Goal: Find contact information: Find contact information

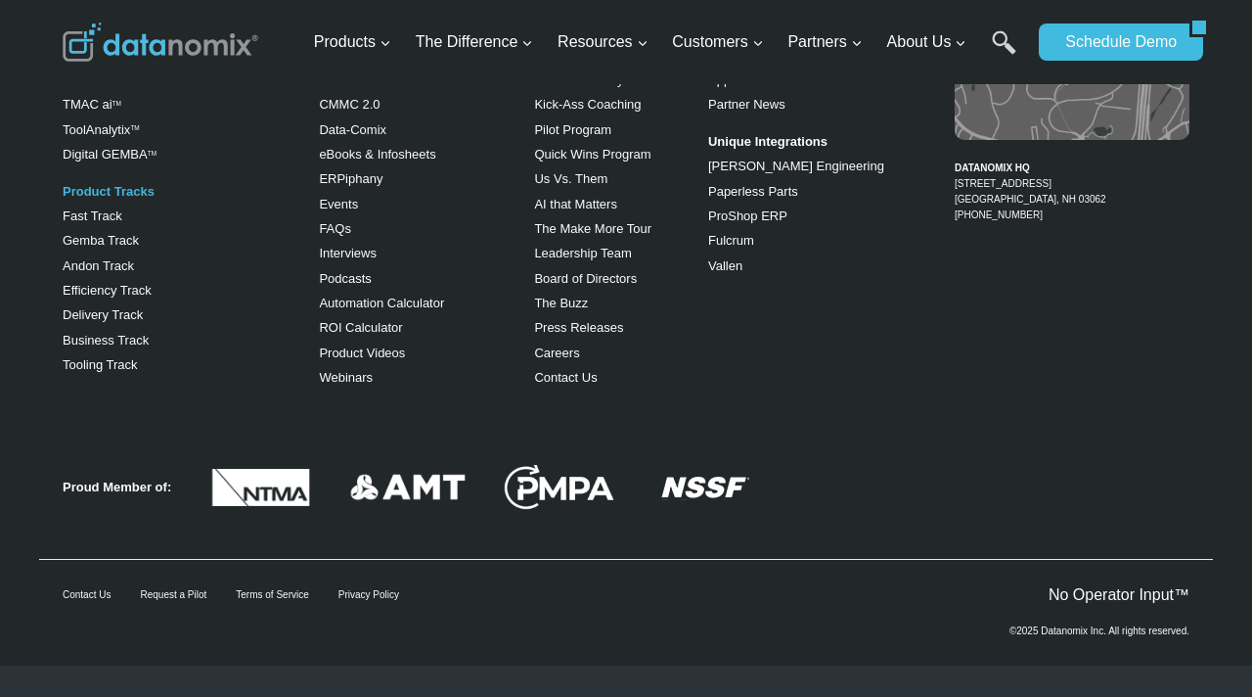
scroll to position [12930, 0]
click at [91, 598] on link "Contact Us" at bounding box center [87, 594] width 48 height 11
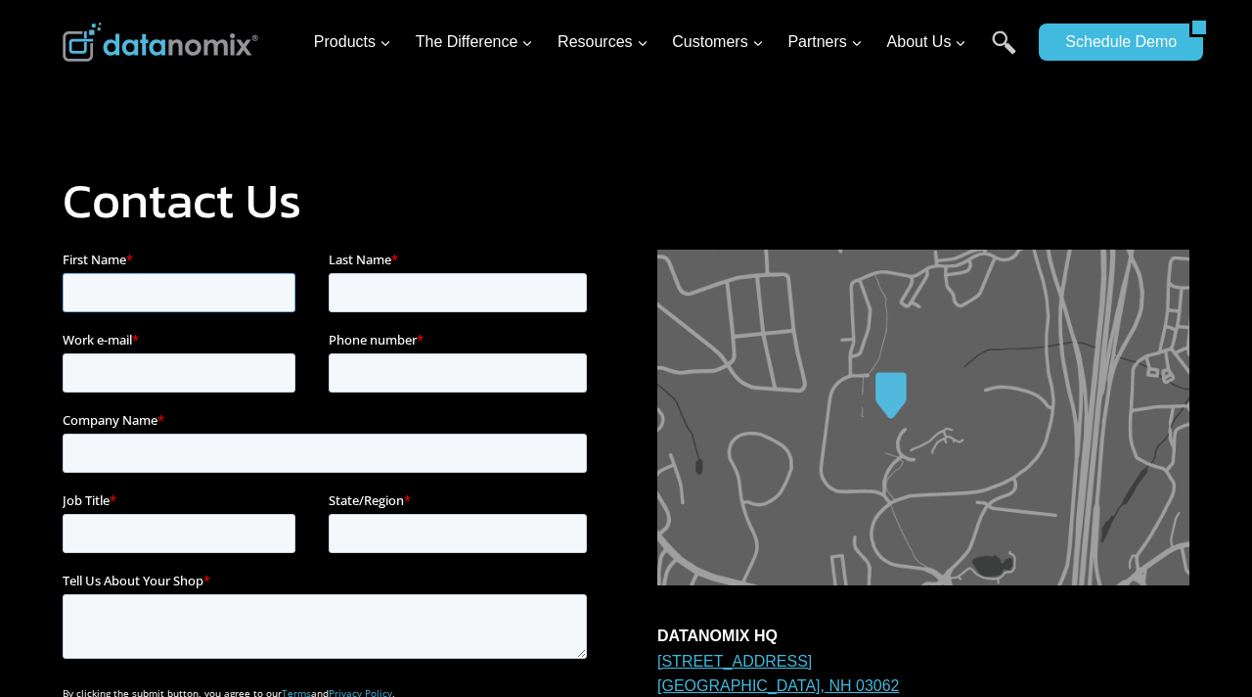
click at [104, 295] on input "First Name *" at bounding box center [179, 292] width 233 height 39
type input "Palomino"
click at [363, 290] on input "Last Name *" at bounding box center [458, 292] width 258 height 39
type input "Lena"
click at [182, 381] on input "Work e-mail *" at bounding box center [179, 372] width 233 height 39
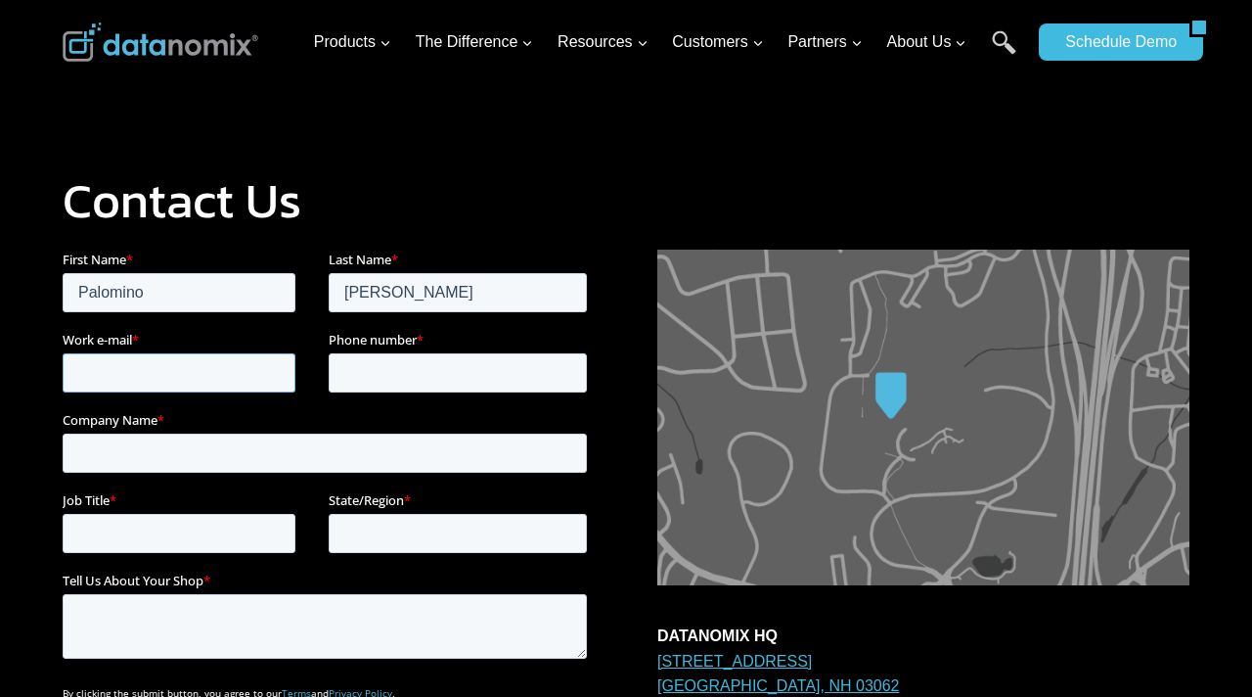
type input "palominolena2244@gmail.com"
click at [346, 384] on input "Phone number *" at bounding box center [458, 372] width 258 height 39
type input "14059901381"
click at [197, 445] on input "Company Name *" at bounding box center [325, 452] width 524 height 39
type input "primaxis.org"
